Goal: Task Accomplishment & Management: Manage account settings

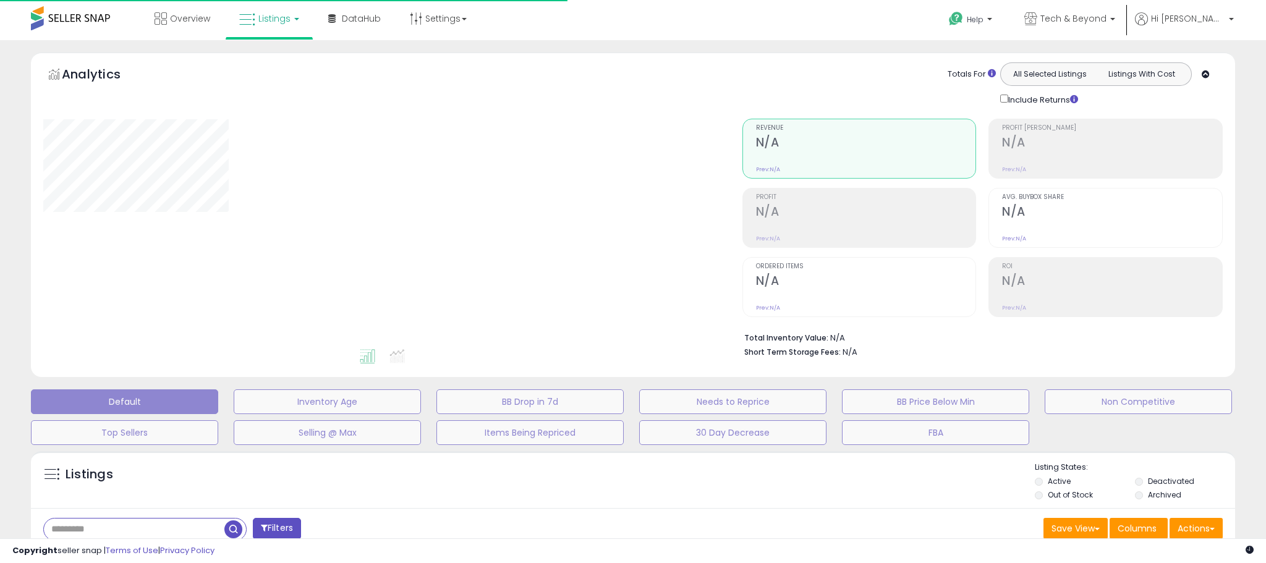
type input "**********"
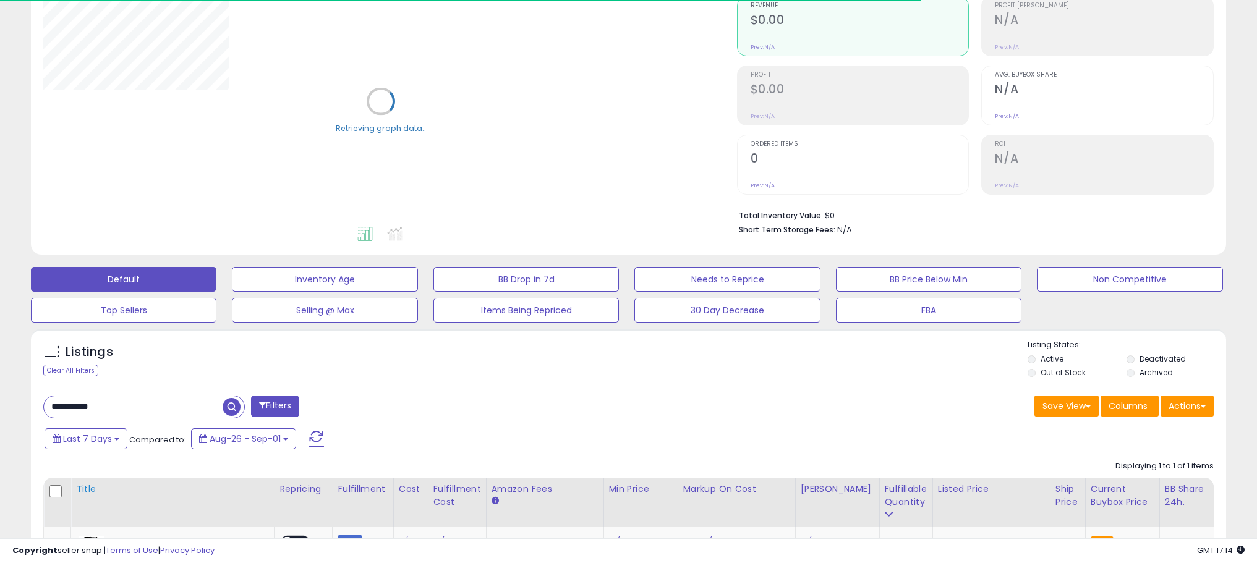
scroll to position [124, 0]
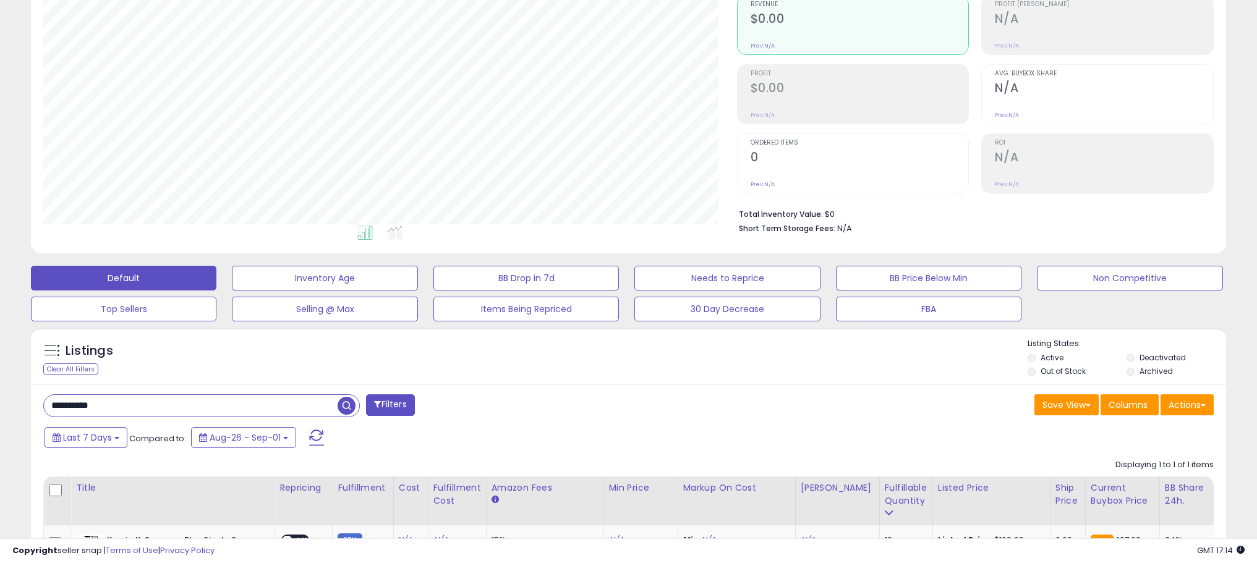
click at [109, 403] on input "**********" at bounding box center [191, 406] width 294 height 22
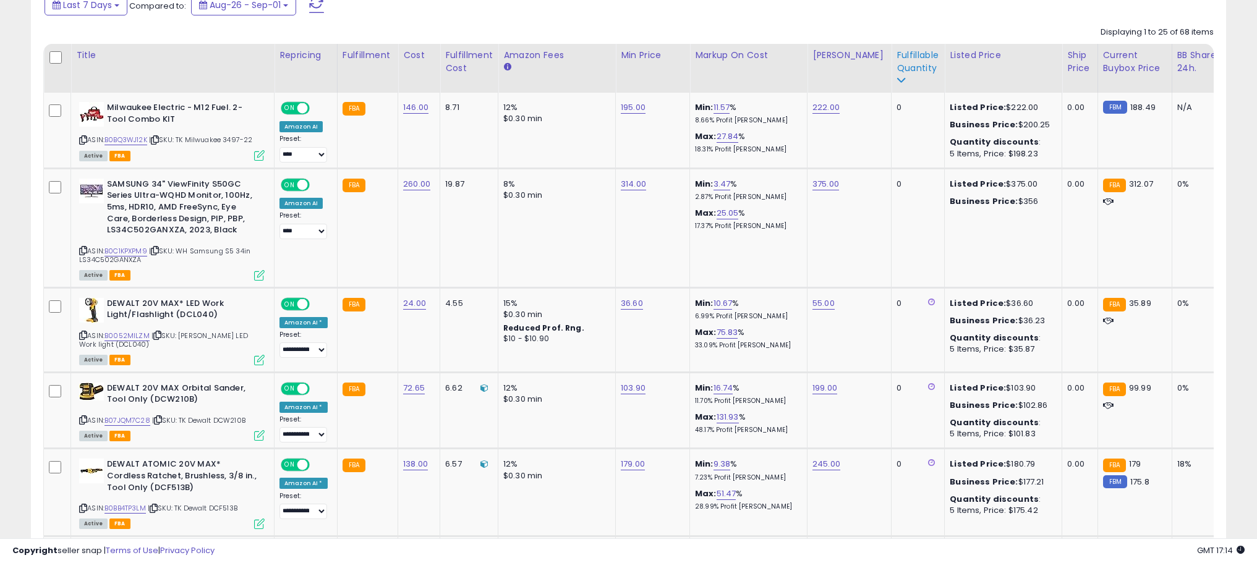
click at [892, 61] on th "Fulfillable Quantity" at bounding box center [918, 68] width 53 height 49
click at [898, 62] on div "Fulfillable Quantity" at bounding box center [917, 62] width 43 height 26
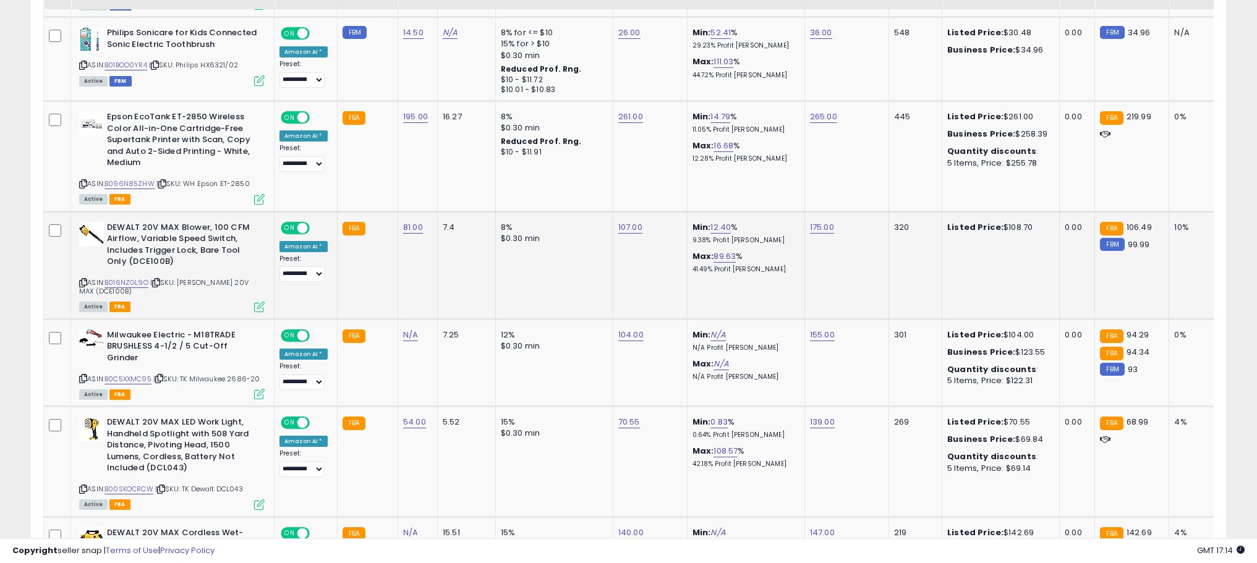
scroll to position [742, 0]
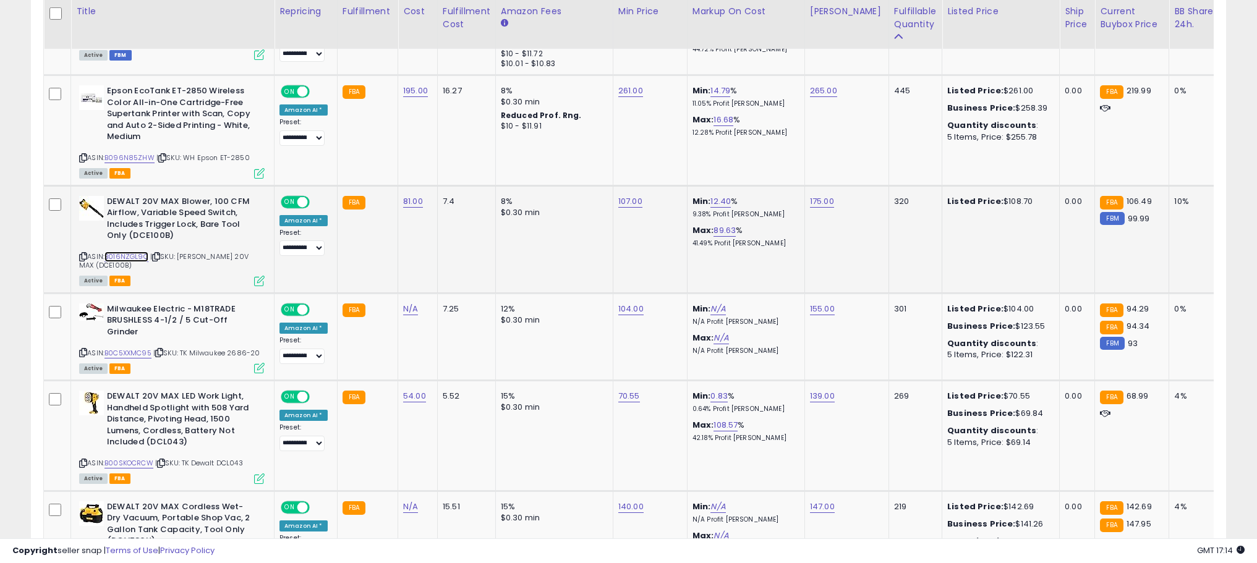
click at [127, 260] on link "B016NZGL9O" at bounding box center [126, 257] width 44 height 11
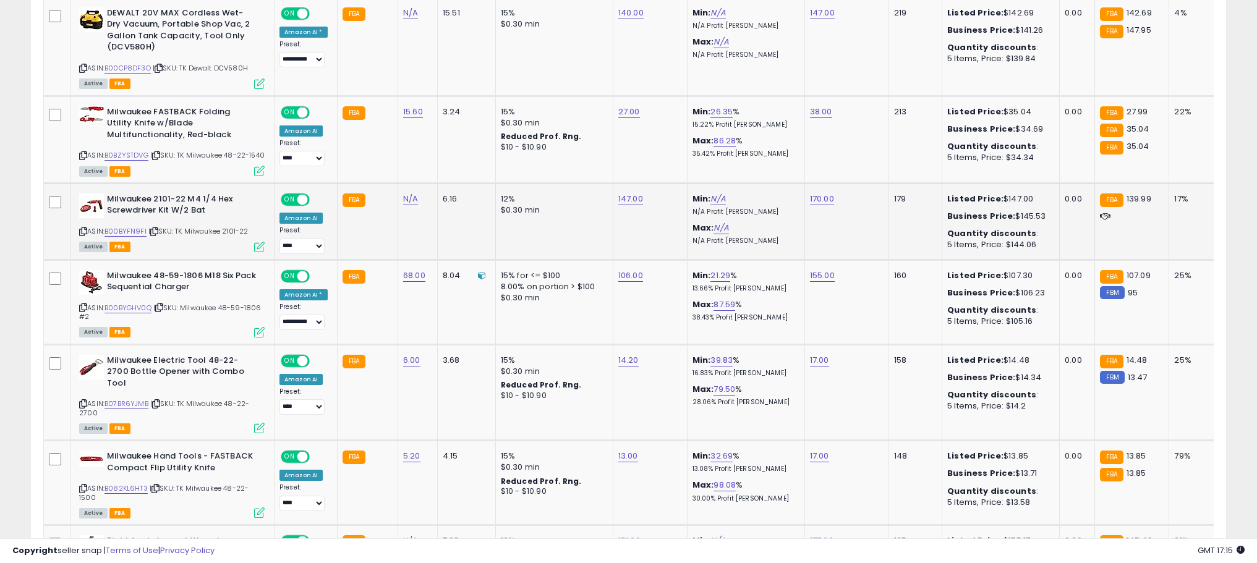
scroll to position [1237, 0]
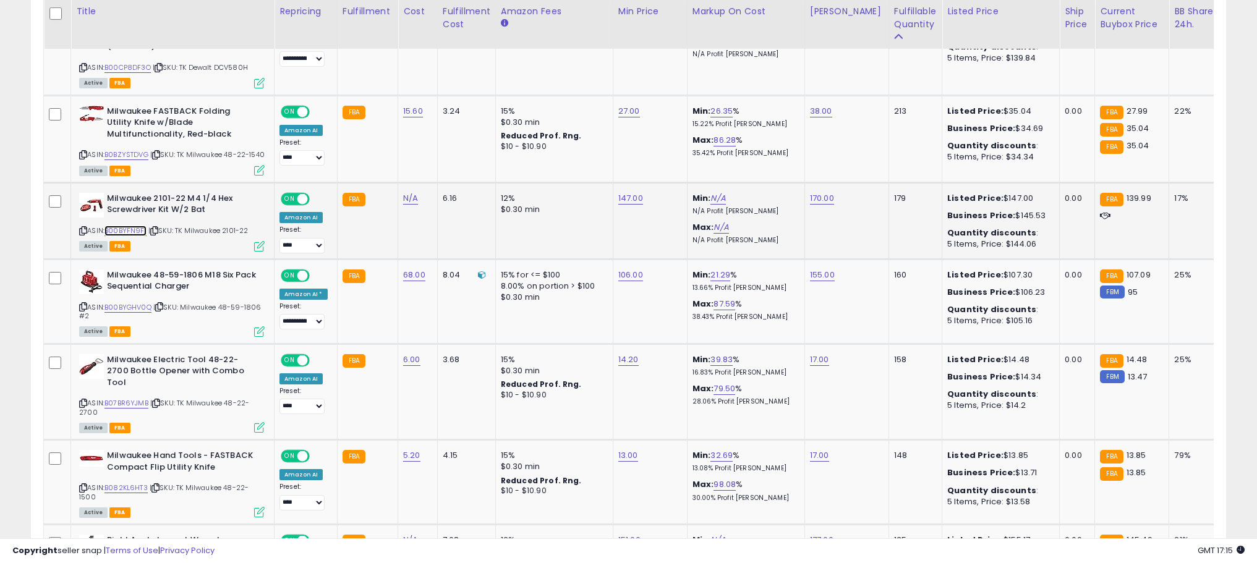
click at [124, 236] on link "B00BYFN9FI" at bounding box center [125, 231] width 42 height 11
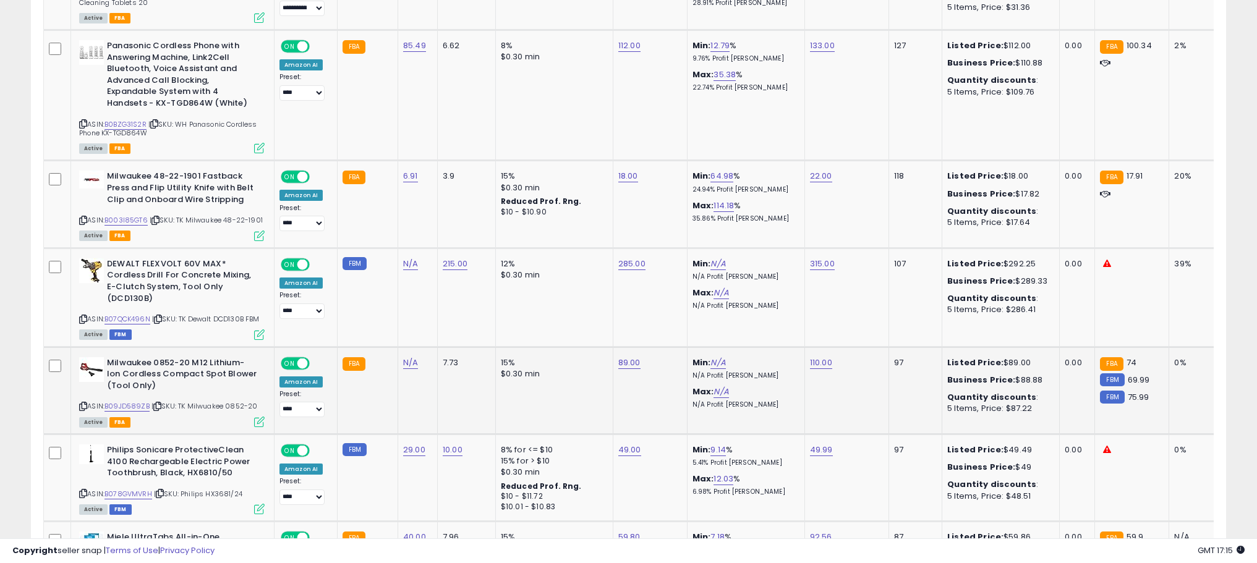
scroll to position [1978, 0]
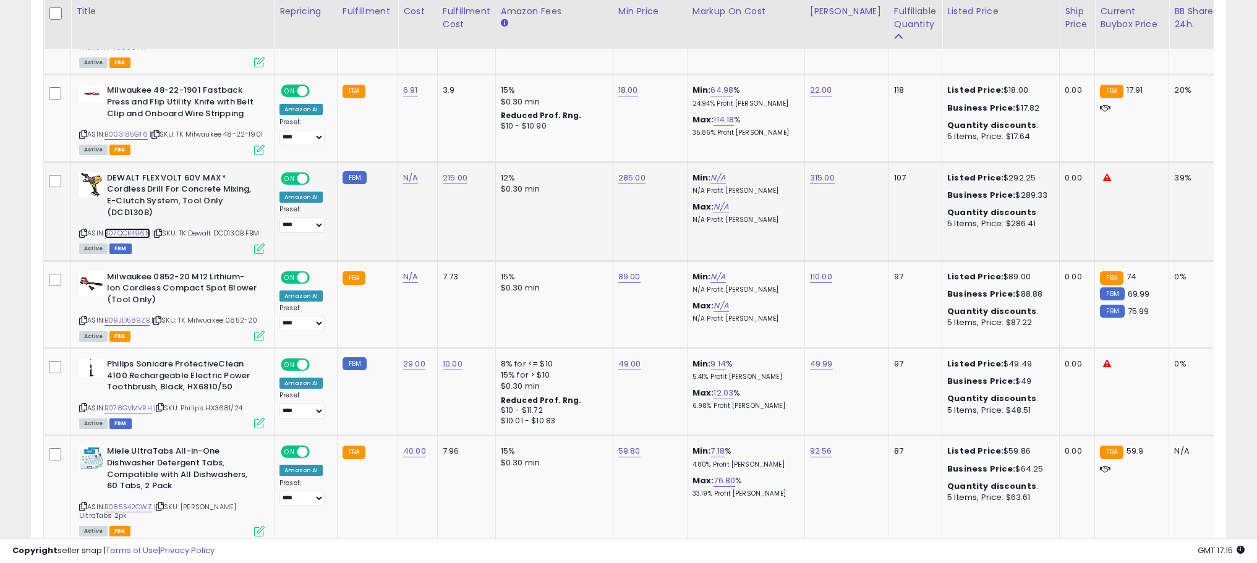
click at [126, 228] on link "B07QCK496N" at bounding box center [127, 233] width 46 height 11
click at [815, 177] on link "315.00" at bounding box center [822, 178] width 25 height 12
click at [765, 140] on input "******" at bounding box center [783, 145] width 110 height 21
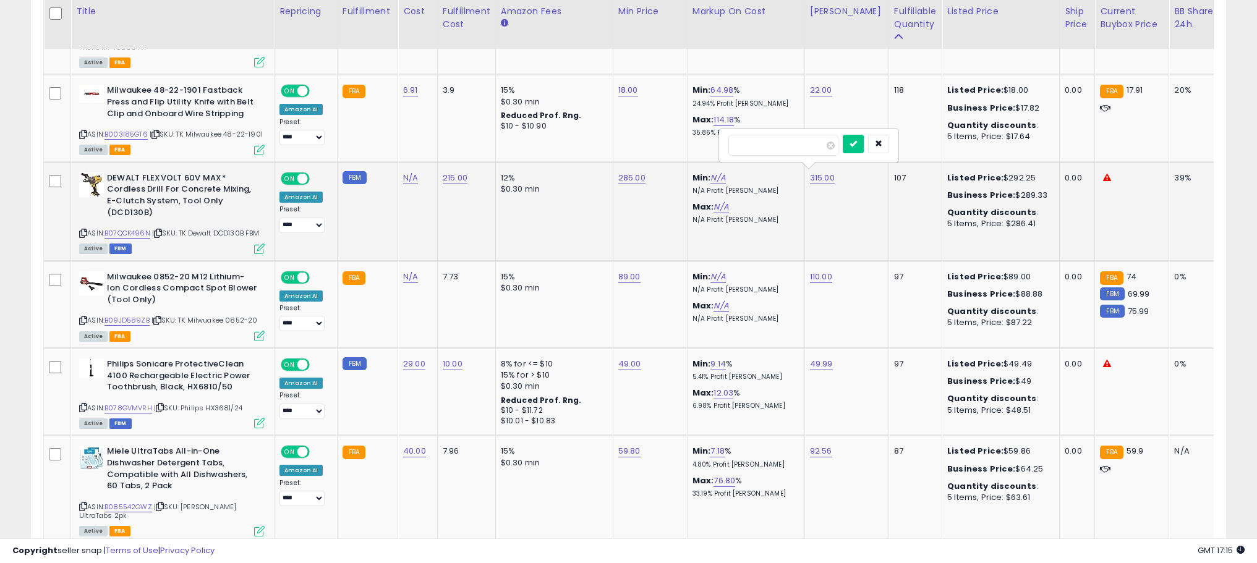
type input "*"
type input "***"
click button "submit" at bounding box center [853, 144] width 21 height 19
click at [136, 324] on div "ASIN: B09JD589ZB | SKU: TK Milwuakee 0852-20 Active FBA" at bounding box center [171, 305] width 185 height 69
click at [139, 318] on link "B09JD589ZB" at bounding box center [126, 320] width 45 height 11
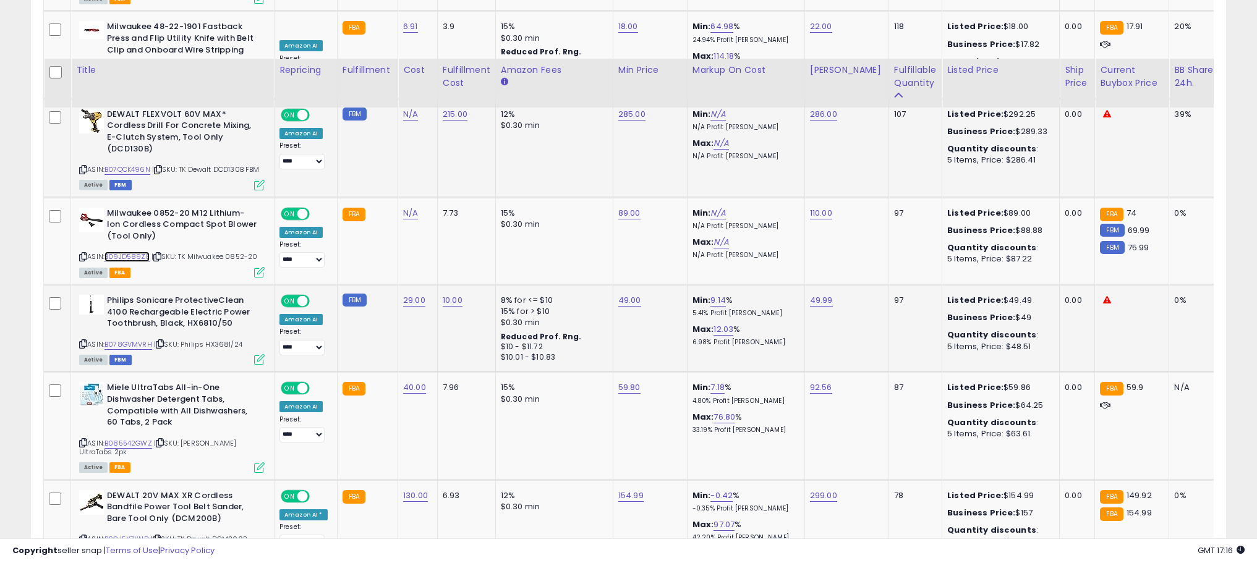
scroll to position [2102, 0]
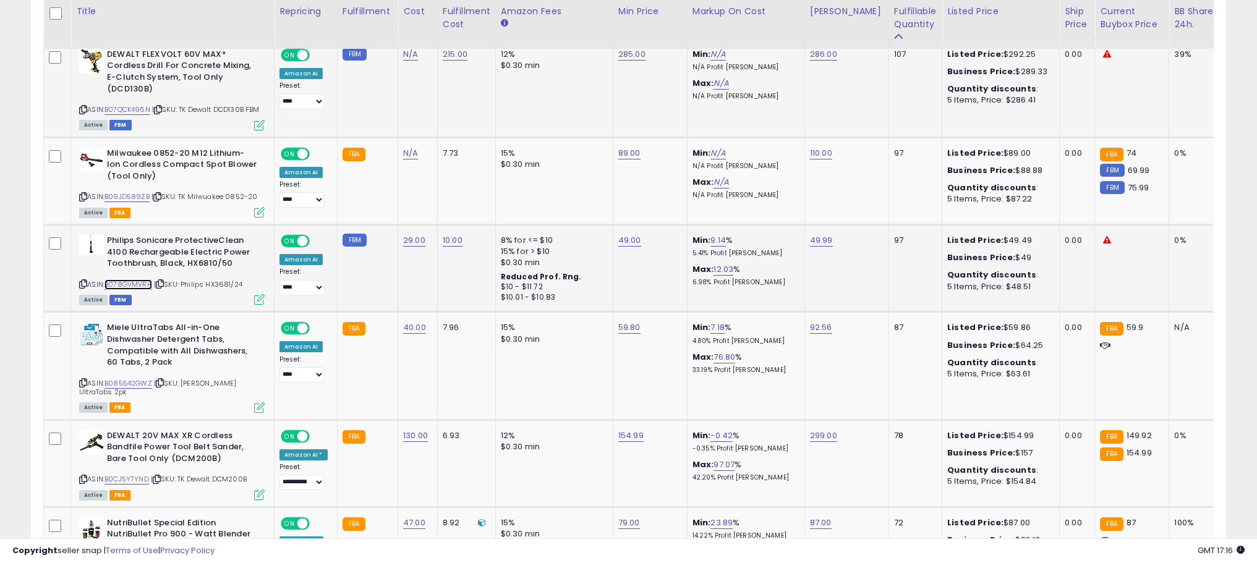
click at [141, 284] on link "B078GVMVRH" at bounding box center [128, 284] width 48 height 11
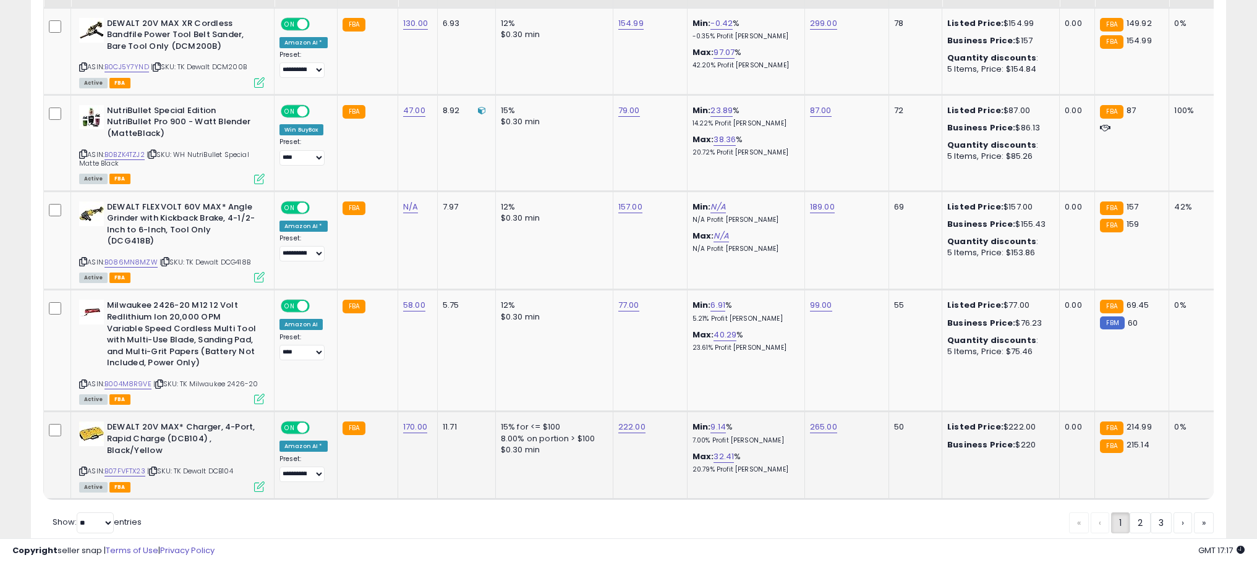
scroll to position [2535, 0]
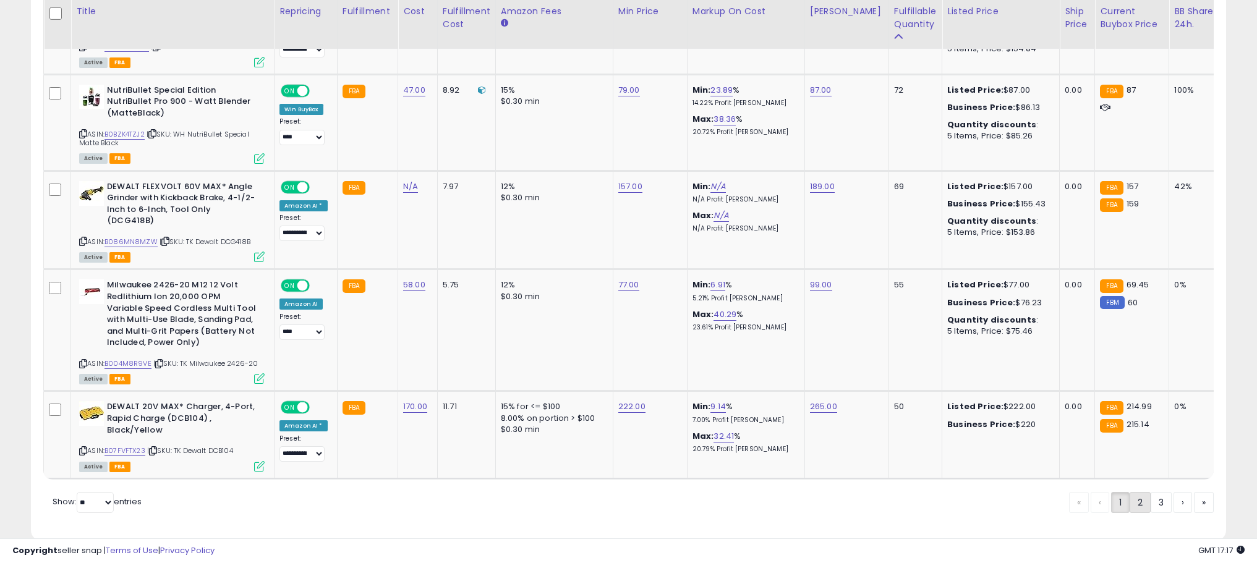
click at [1136, 492] on link "2" at bounding box center [1140, 502] width 21 height 21
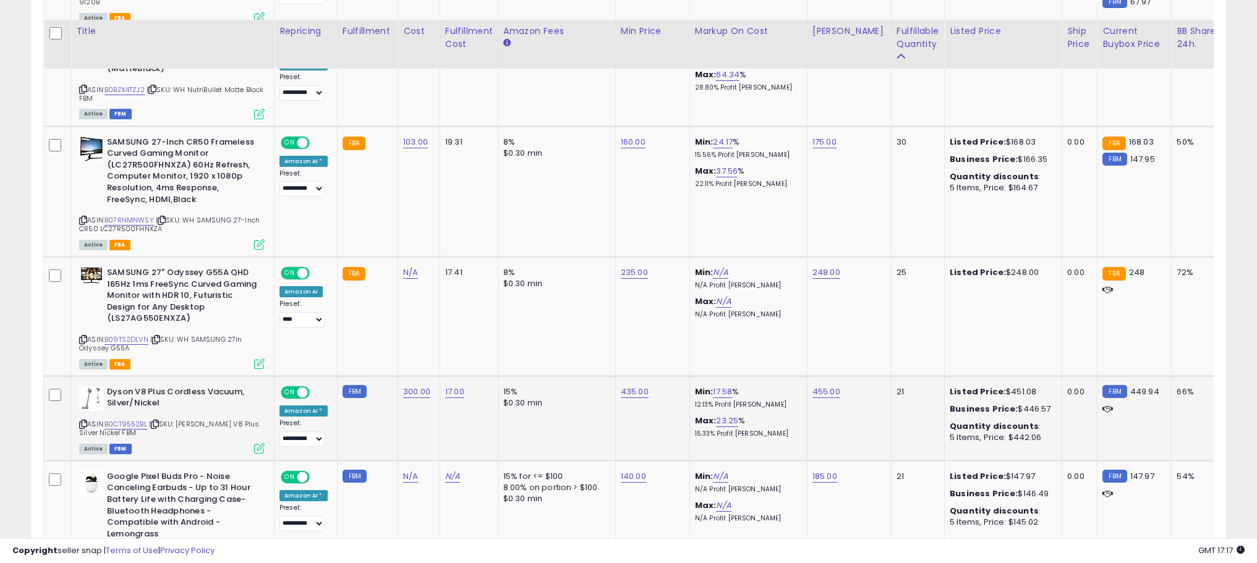
scroll to position [822, 0]
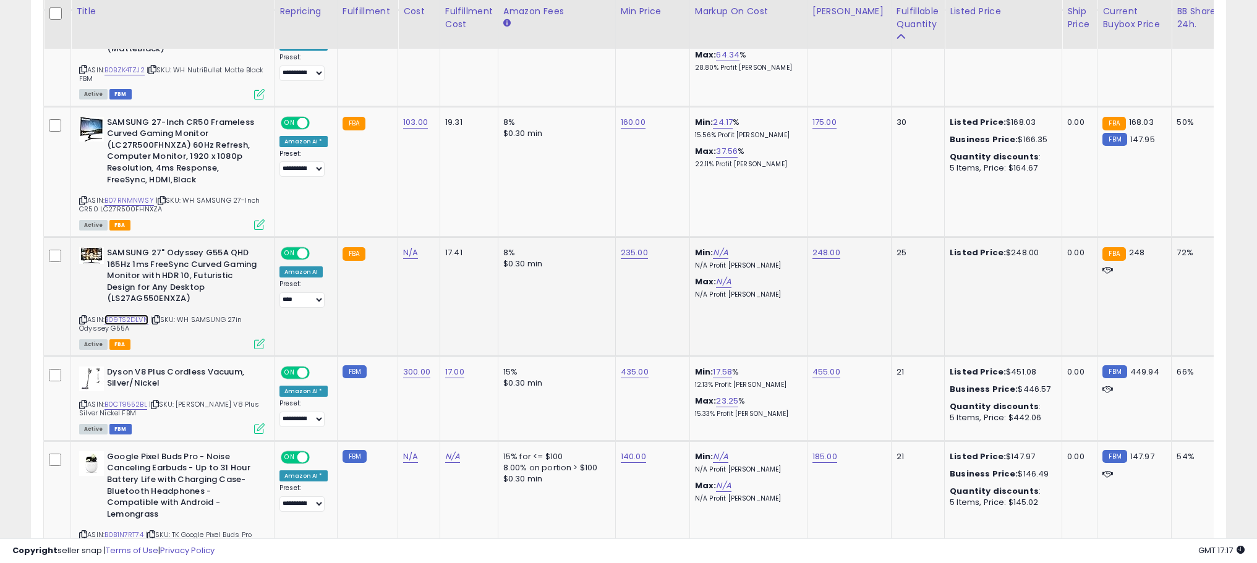
click at [137, 319] on link "B09TS2DLVN" at bounding box center [126, 320] width 44 height 11
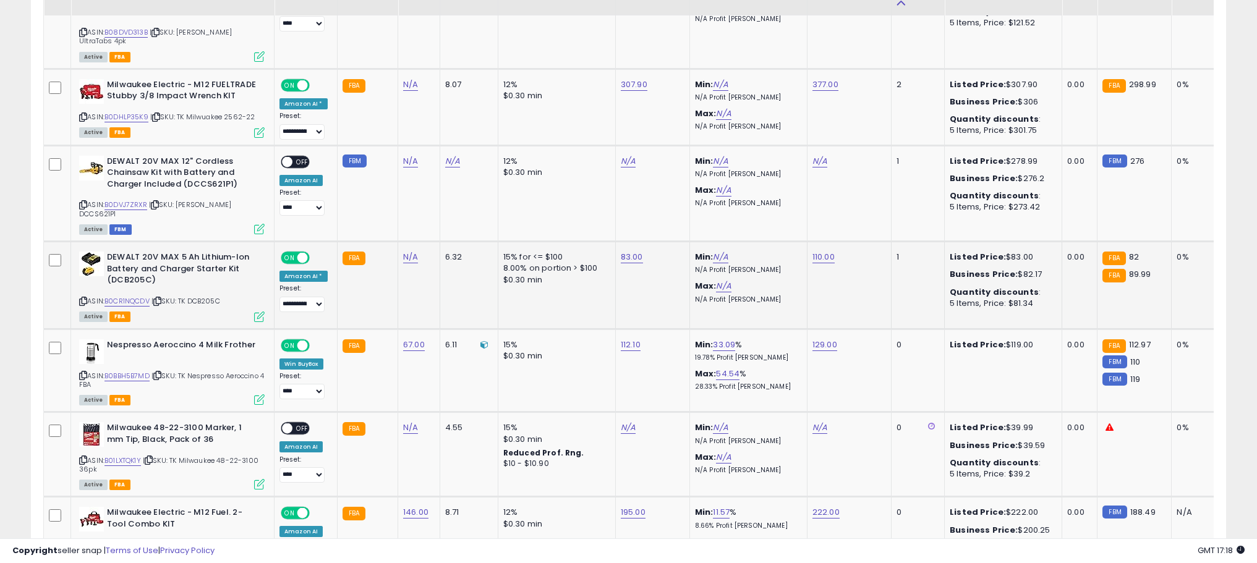
scroll to position [2491, 0]
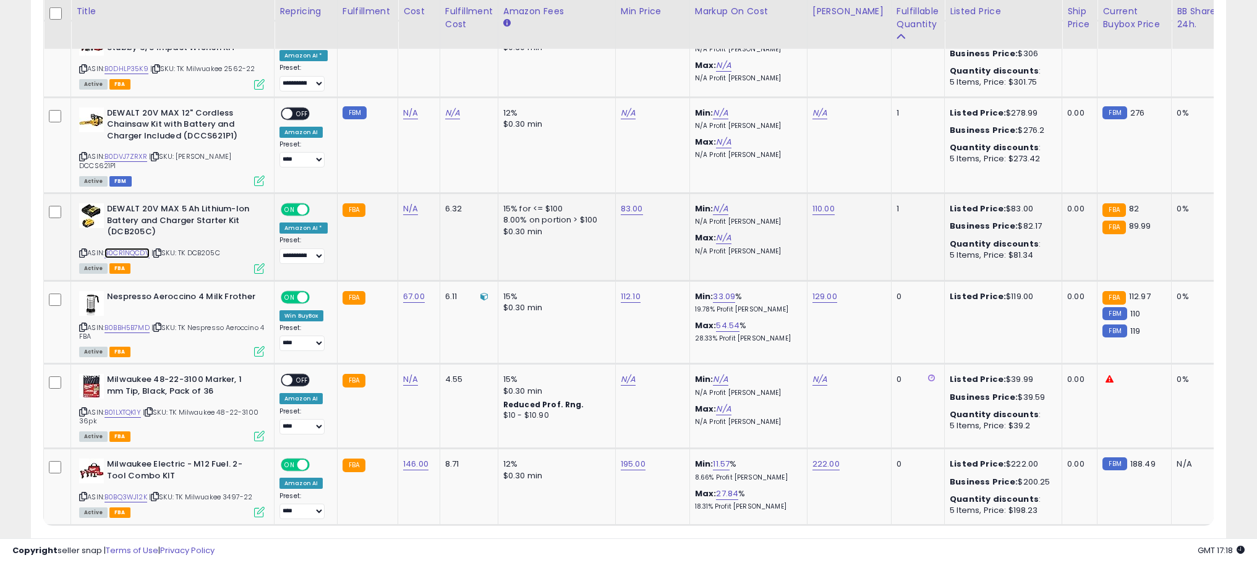
click at [134, 248] on link "B0CR1NQCDV" at bounding box center [126, 253] width 45 height 11
click at [635, 203] on link "83.00" at bounding box center [632, 209] width 22 height 12
click at [615, 153] on input "*****" at bounding box center [592, 148] width 110 height 21
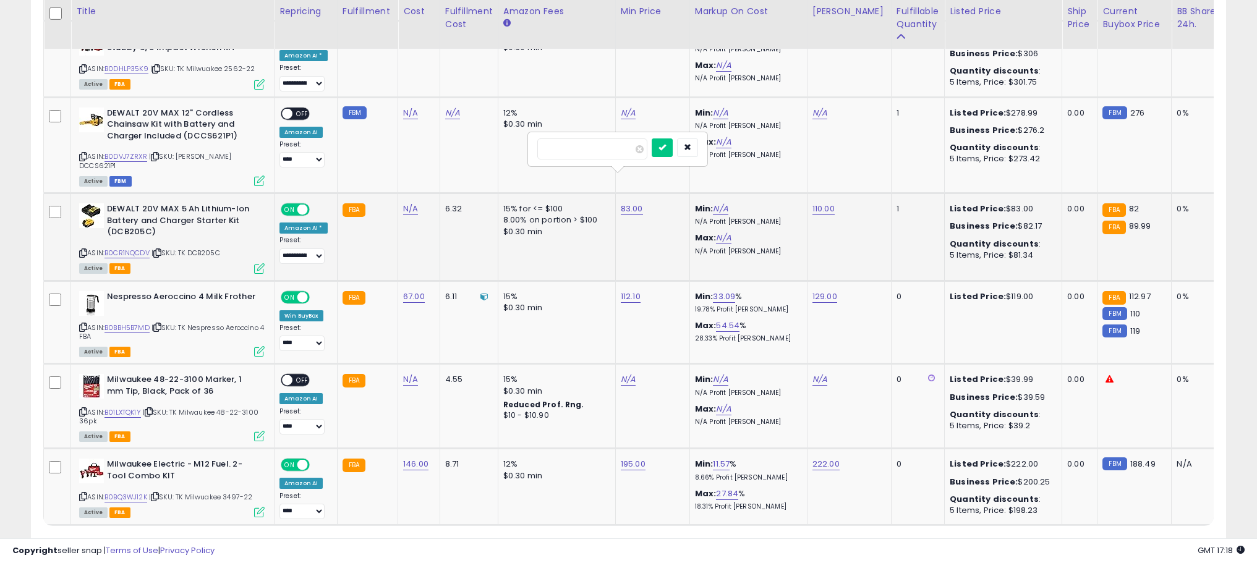
type input "**"
click button "submit" at bounding box center [662, 147] width 21 height 19
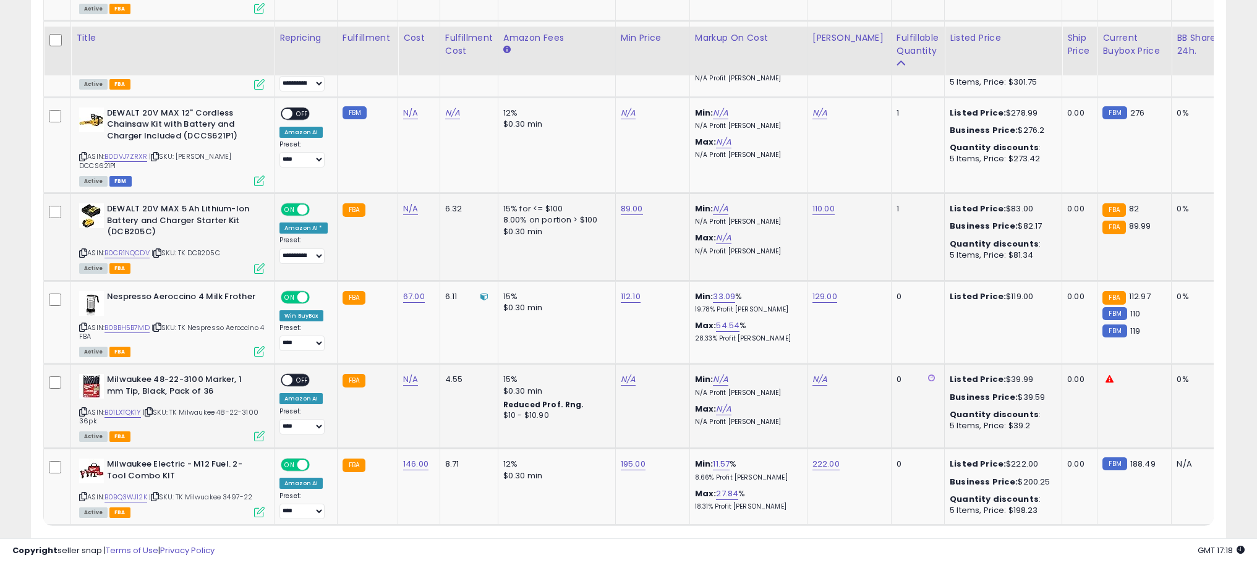
scroll to position [2541, 0]
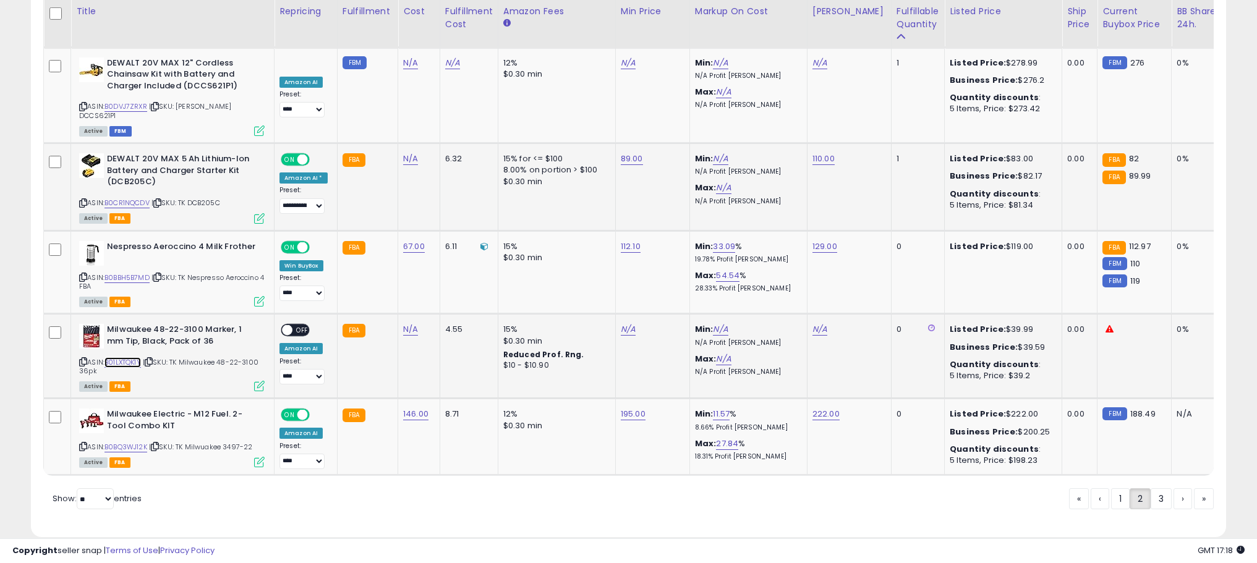
click at [125, 357] on link "B01LXTQK1Y" at bounding box center [122, 362] width 36 height 11
click at [1151, 488] on link "3" at bounding box center [1161, 498] width 21 height 21
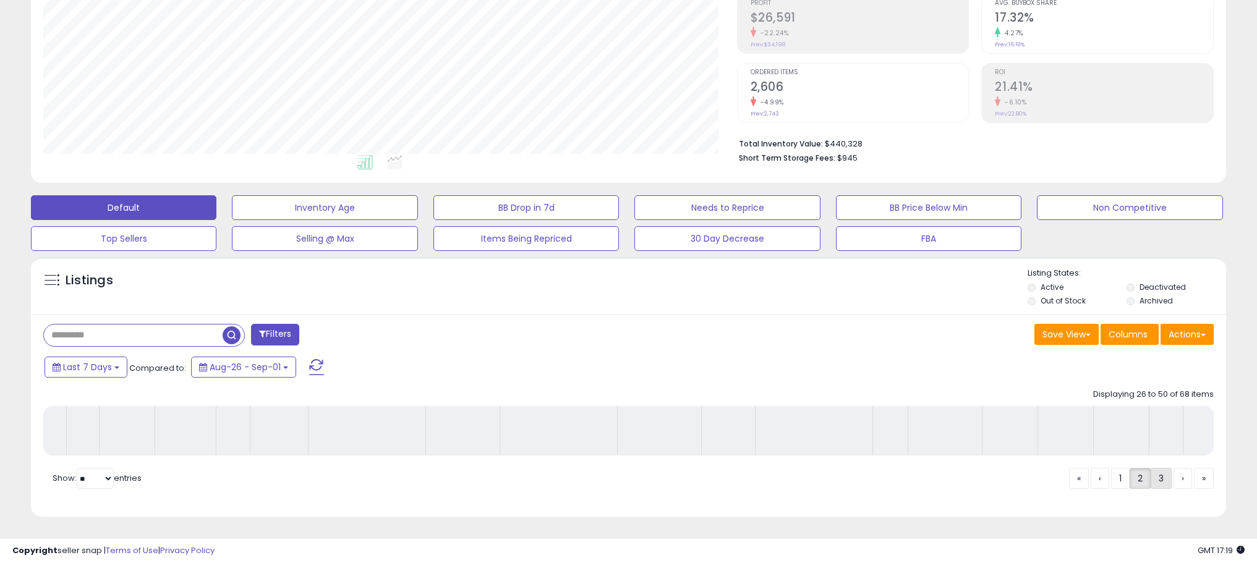
scroll to position [203, 0]
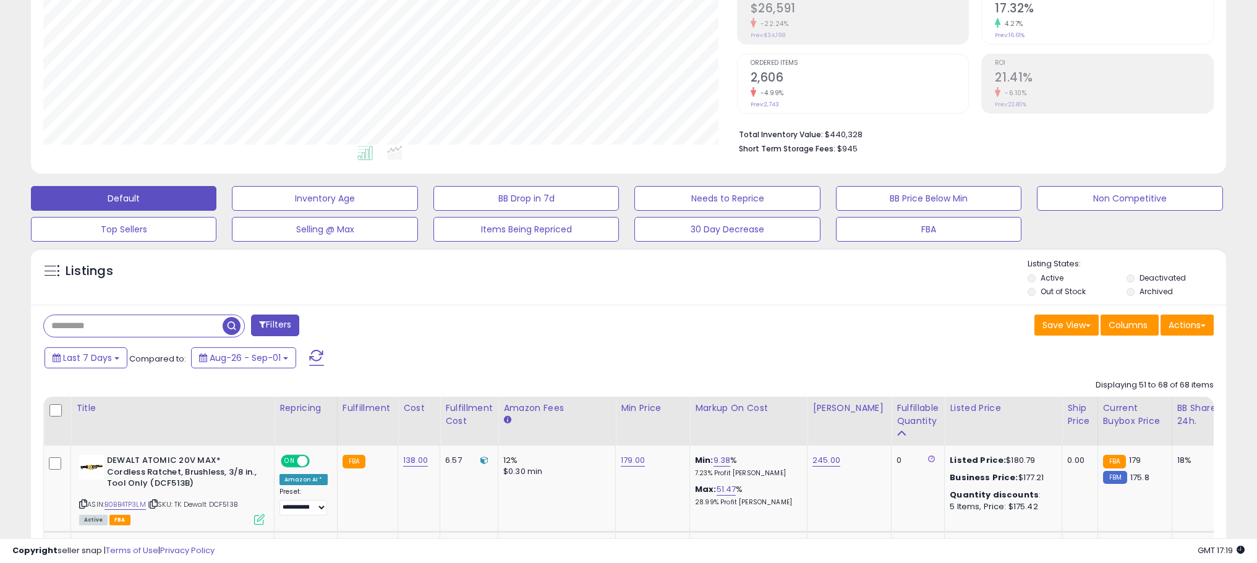
click at [1153, 474] on td "FBA 179 FBM 175.8" at bounding box center [1134, 489] width 74 height 87
